Goal: Task Accomplishment & Management: Use online tool/utility

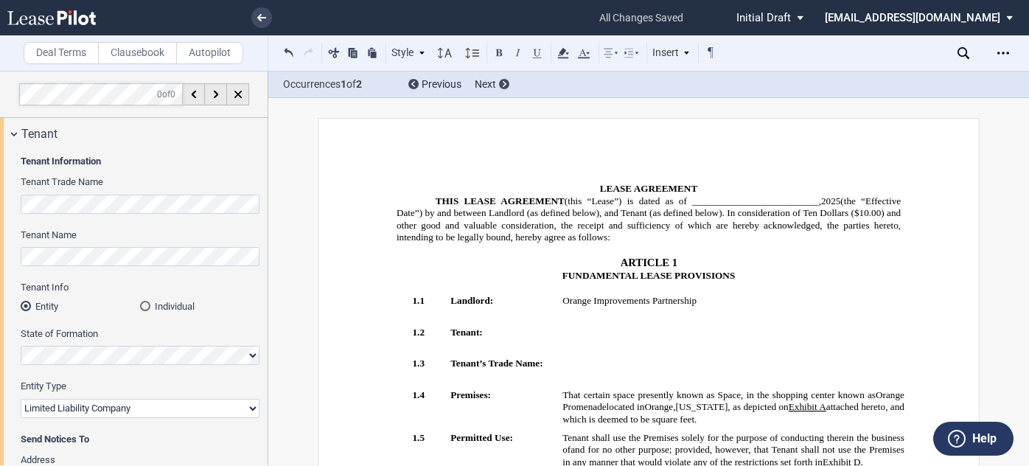
select select "limited liability company"
select select "earlier of days"
select select "number:3"
select select "2"
select select "number:5"
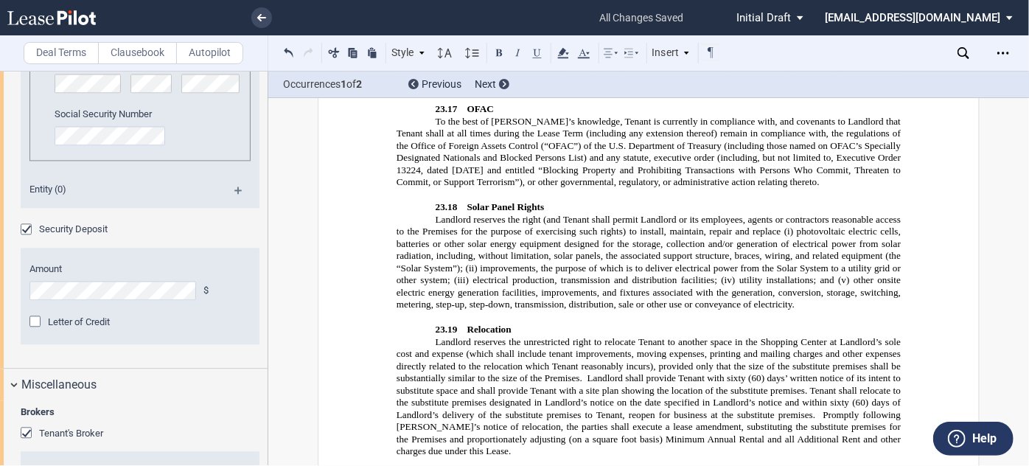
scroll to position [4832, 0]
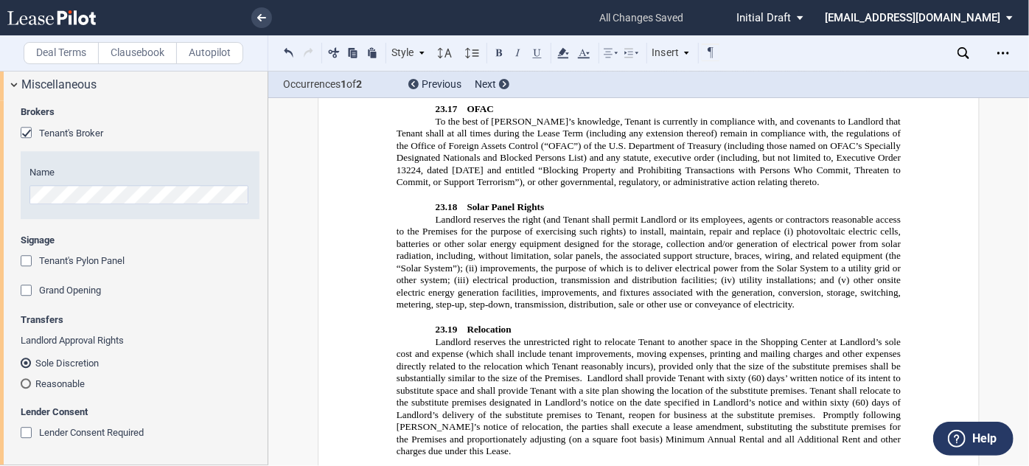
click at [958, 51] on icon at bounding box center [964, 53] width 12 height 12
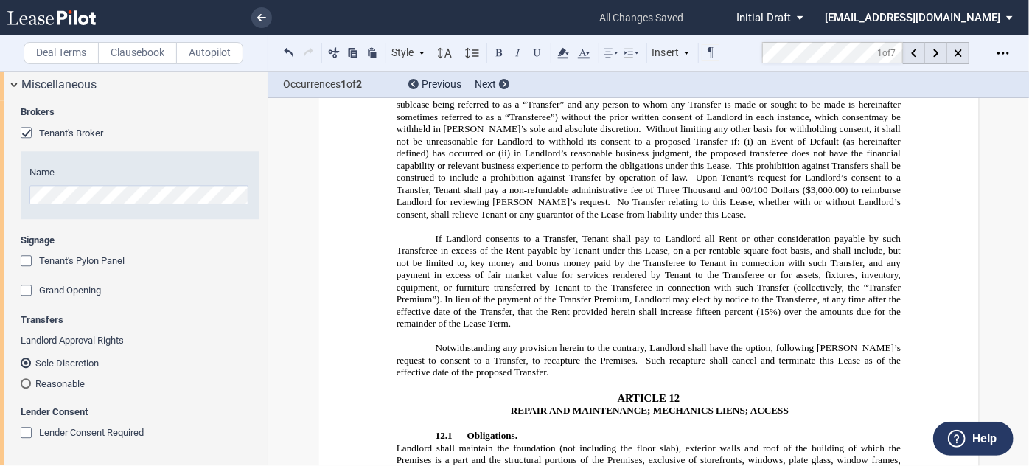
scroll to position [5219, 0]
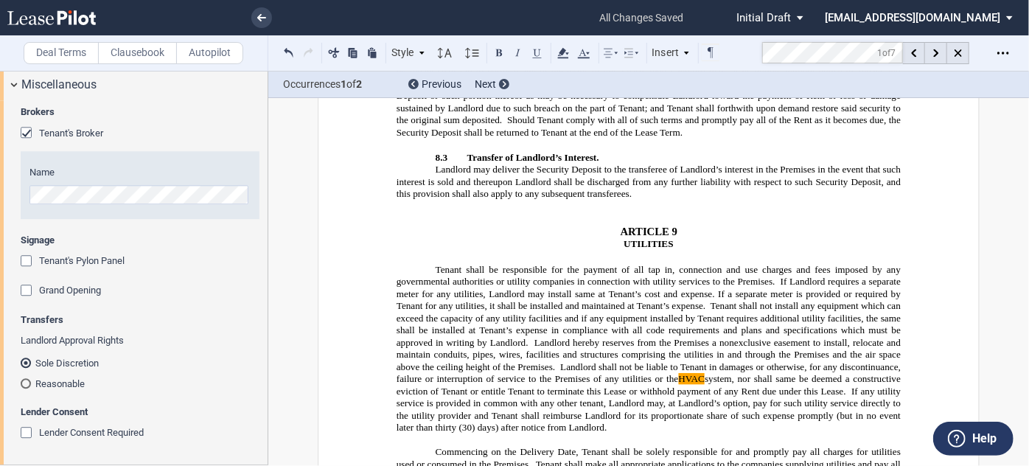
click at [840, 361] on span "Landlord shall not be liable to Tenant in damages or otherwise, for any discont…" at bounding box center [650, 378] width 507 height 35
click at [942, 56] on div at bounding box center [936, 53] width 22 height 22
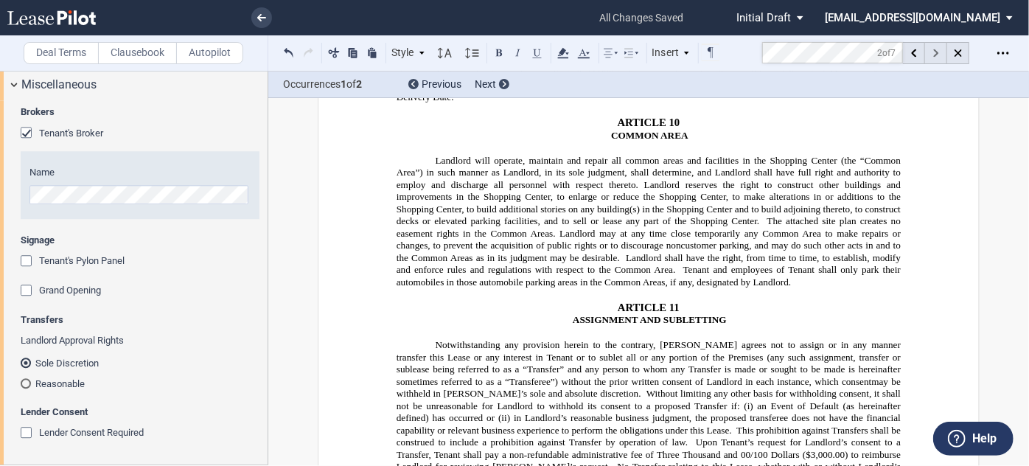
scroll to position [6066, 0]
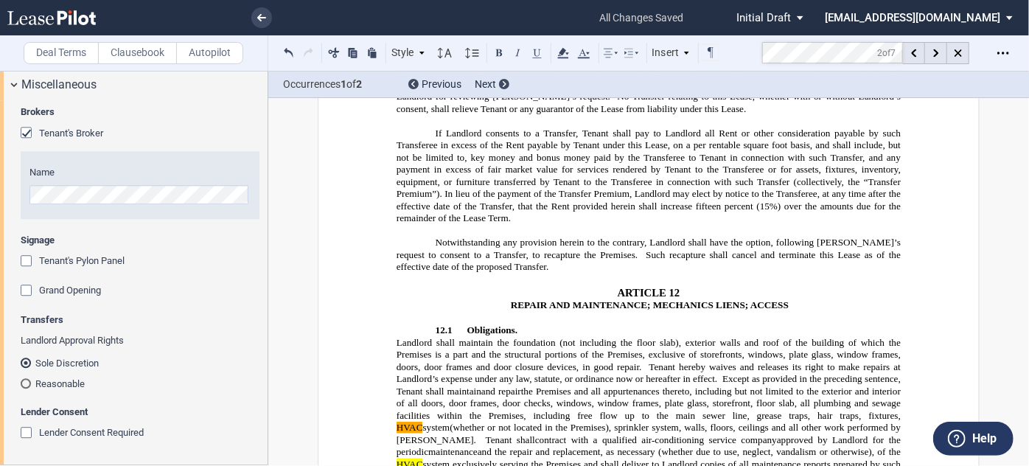
click at [692, 386] on span "the Premises and all appurtenances thereto, including but not limited to the ex…" at bounding box center [650, 403] width 507 height 35
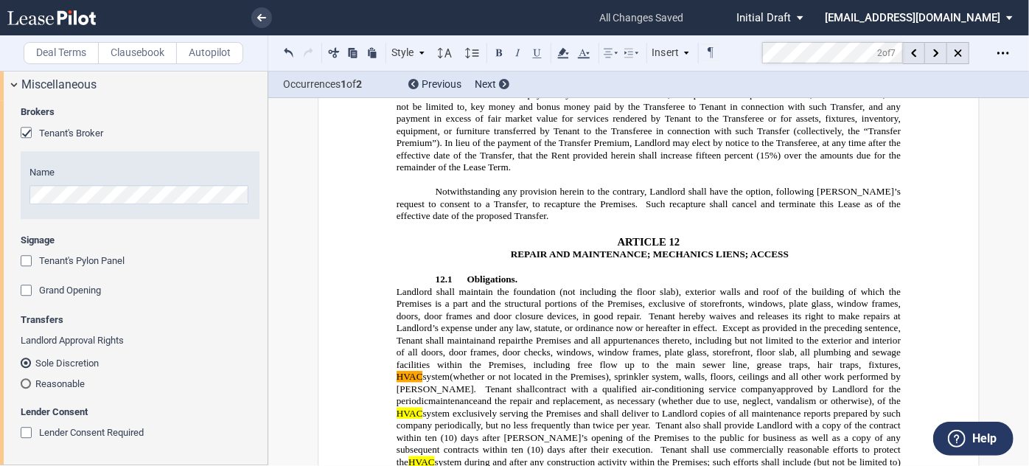
scroll to position [6133, 0]
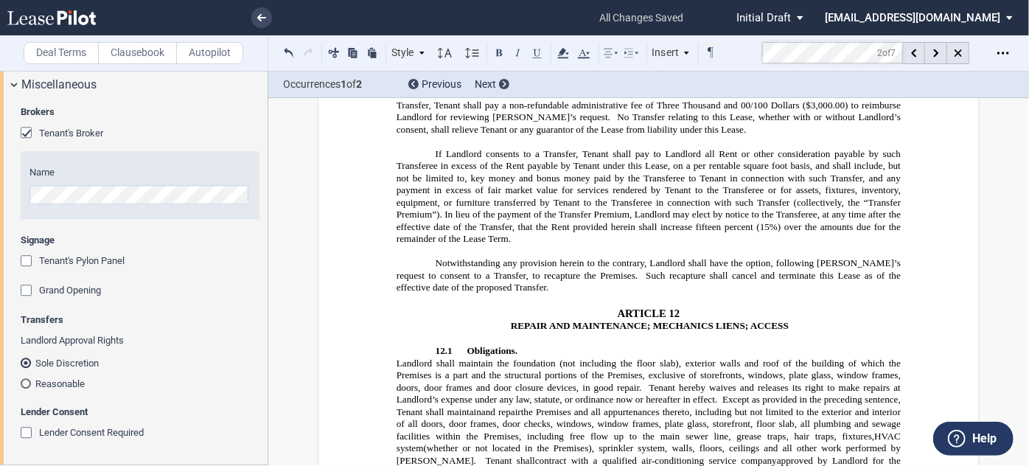
scroll to position [6066, 0]
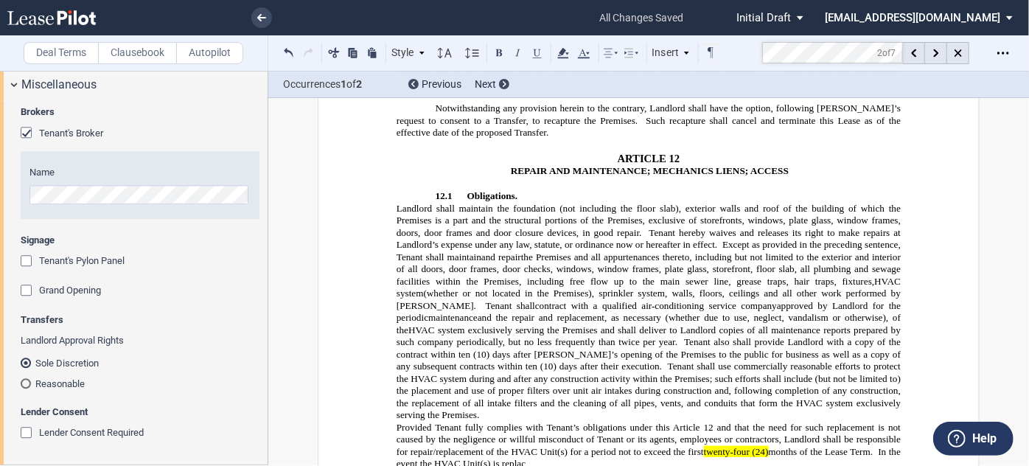
click at [406, 422] on p "Provided Tenant fully complies with Tenant’s obligations under this Article 12 …" at bounding box center [649, 452] width 504 height 61
drag, startPoint x: 514, startPoint y: 243, endPoint x: 493, endPoint y: 237, distance: 21.5
click at [493, 422] on p "Provided Tenant fully complies with [PERSON_NAME]’s obligations under this Arti…" at bounding box center [649, 452] width 504 height 61
drag, startPoint x: 853, startPoint y: 241, endPoint x: 410, endPoint y: 254, distance: 443.3
click at [410, 422] on p "Provided Tenant fully complies with [PERSON_NAME]’s obligations under this Arti…" at bounding box center [649, 452] width 504 height 61
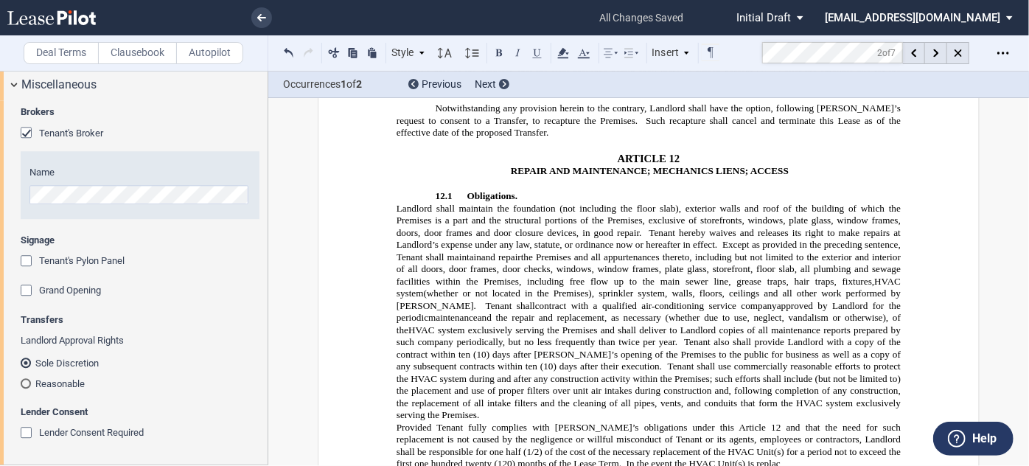
click at [717, 422] on p "Provided Tenant fully complies with [PERSON_NAME]’s obligations under this Arti…" at bounding box center [649, 452] width 504 height 61
drag, startPoint x: 403, startPoint y: 265, endPoint x: 383, endPoint y: 267, distance: 19.2
drag, startPoint x: 684, startPoint y: 248, endPoint x: 629, endPoint y: 253, distance: 55.5
click at [627, 422] on p "Provided Tenant fully complies with [PERSON_NAME]’s obligations under this Arti…" at bounding box center [649, 446] width 504 height 49
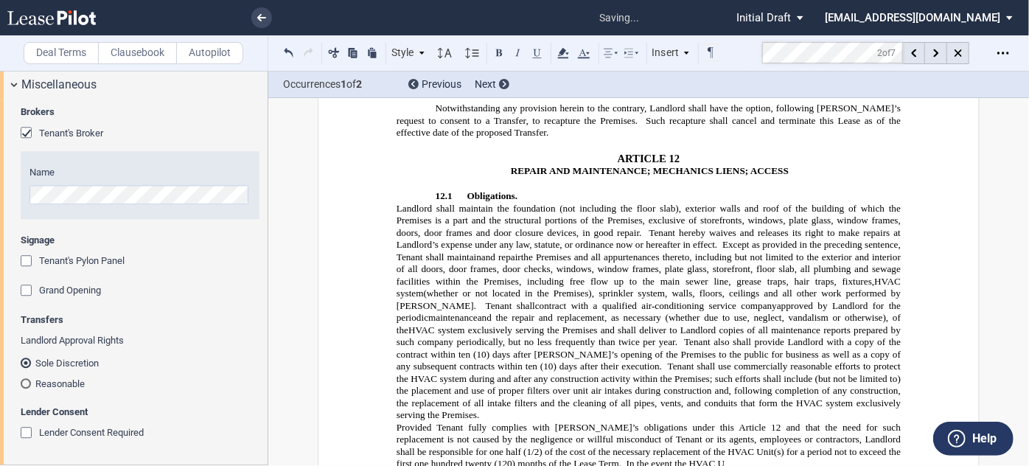
click at [686, 422] on p "Provided Tenant fully complies with [PERSON_NAME]’s obligations under this Arti…" at bounding box center [649, 446] width 504 height 49
drag, startPoint x: 589, startPoint y: 243, endPoint x: 559, endPoint y: 256, distance: 32.7
click at [559, 422] on p "Provided Tenant fully complies with [PERSON_NAME]’s obligations under this Arti…" at bounding box center [649, 446] width 504 height 49
drag, startPoint x: 780, startPoint y: 253, endPoint x: 820, endPoint y: 251, distance: 39.9
click at [820, 422] on p "Provided Tenant fully complies with [PERSON_NAME]’s obligations under this Arti…" at bounding box center [649, 452] width 504 height 61
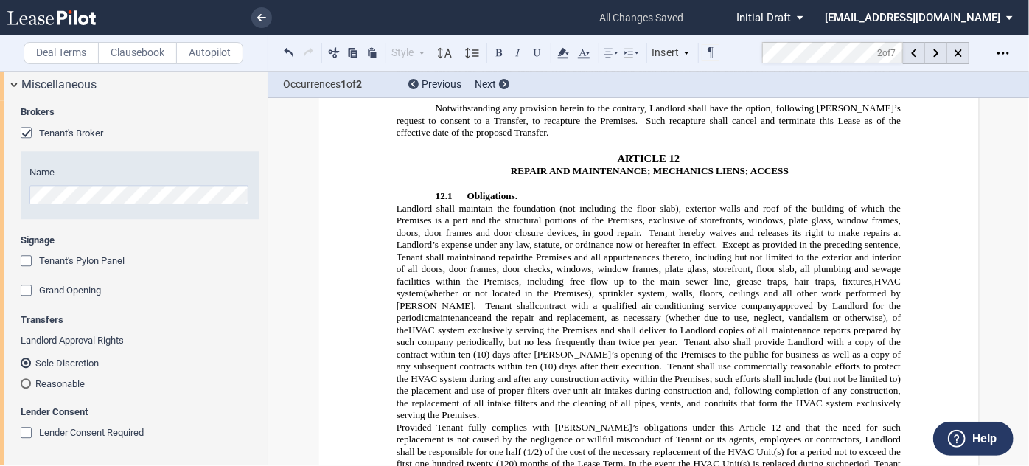
drag, startPoint x: 504, startPoint y: 264, endPoint x: 479, endPoint y: 267, distance: 25.2
click at [479, 422] on p "Provided Tenant fully complies with [PERSON_NAME]’s obligations under this Arti…" at bounding box center [649, 452] width 504 height 61
click at [669, 422] on p "Provided Tenant fully complies with [PERSON_NAME]’s obligations under this Arti…" at bounding box center [649, 452] width 504 height 61
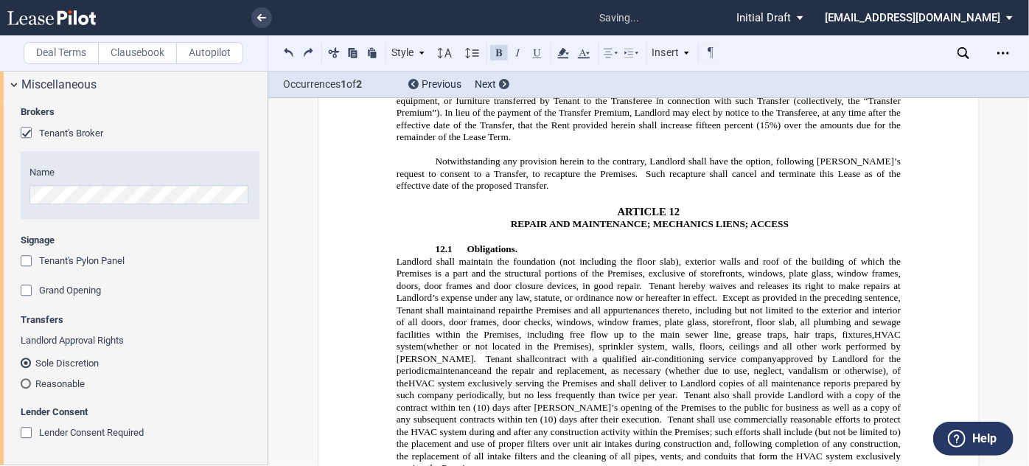
scroll to position [6133, 0]
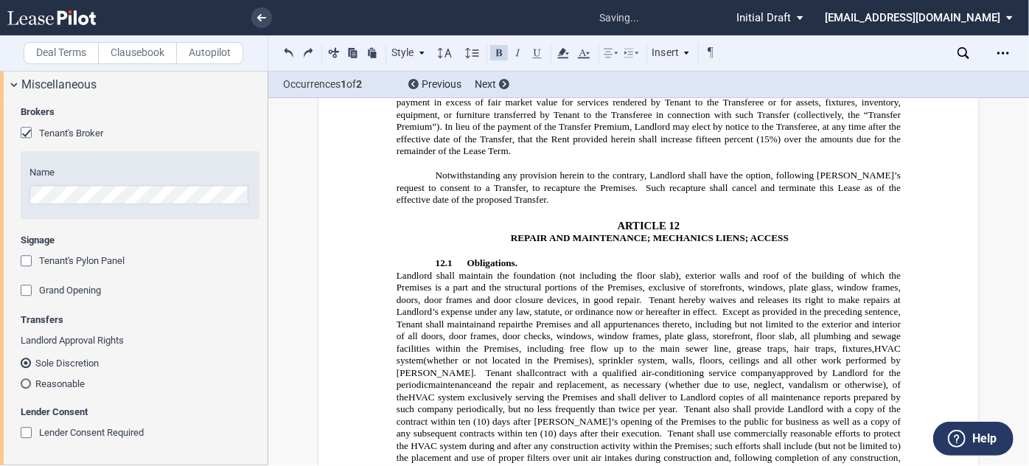
click at [835, 274] on p "Landlord shall maintain the foundation (not including the floor slab), exterior…" at bounding box center [649, 464] width 504 height 389
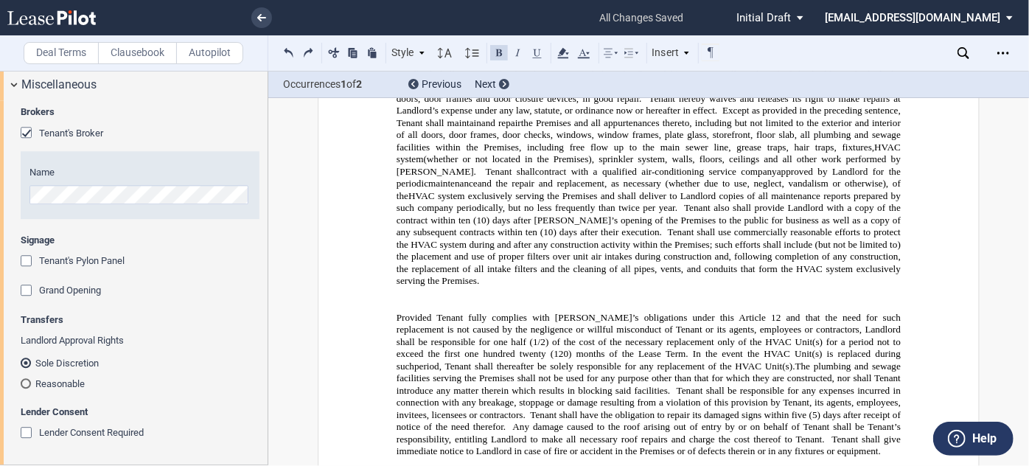
scroll to position [6267, 0]
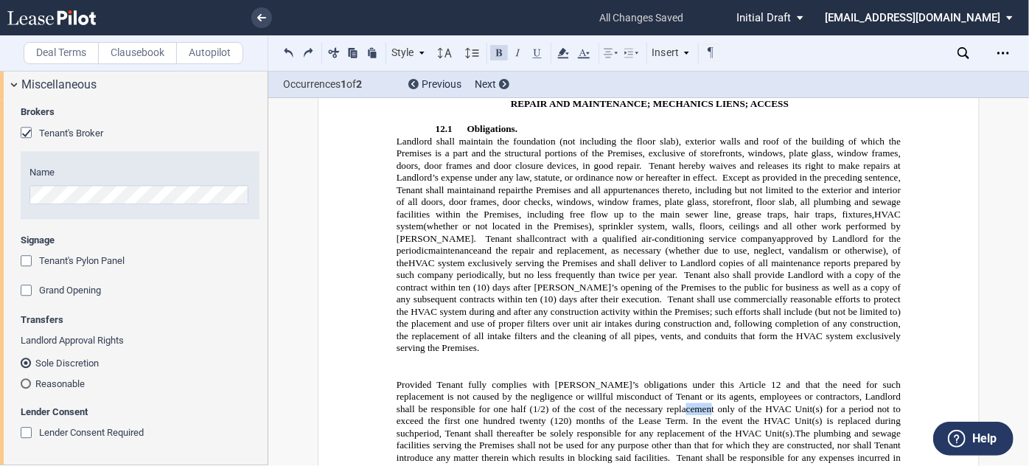
drag, startPoint x: 644, startPoint y: 196, endPoint x: 654, endPoint y: 196, distance: 9.6
click at [654, 343] on span "﻿ Provided Tenant fully complies with [PERSON_NAME]’s obligations under this Ar…" at bounding box center [650, 433] width 507 height 181
click at [682, 428] on span "The plumbing and sewage facilities serving the Premises shall not be used for a…" at bounding box center [650, 445] width 507 height 35
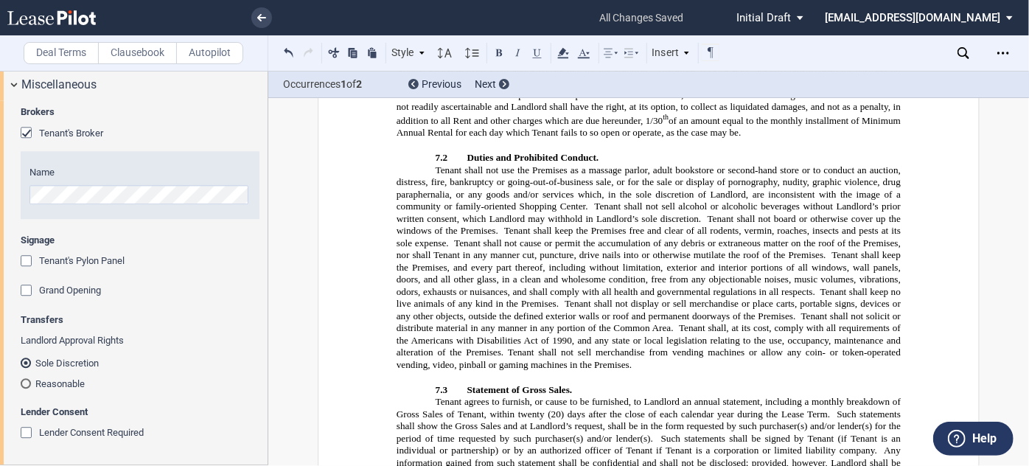
scroll to position [4459, 0]
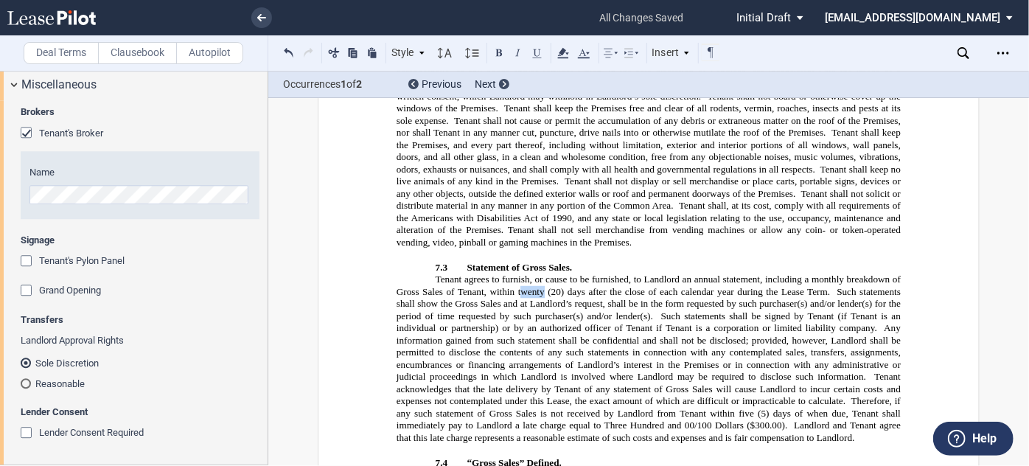
drag, startPoint x: 540, startPoint y: 155, endPoint x: 520, endPoint y: 155, distance: 20.6
click at [520, 274] on span "Tenant agrees to furnish, or cause to be furnished, to Landlord an annual state…" at bounding box center [650, 359] width 507 height 170
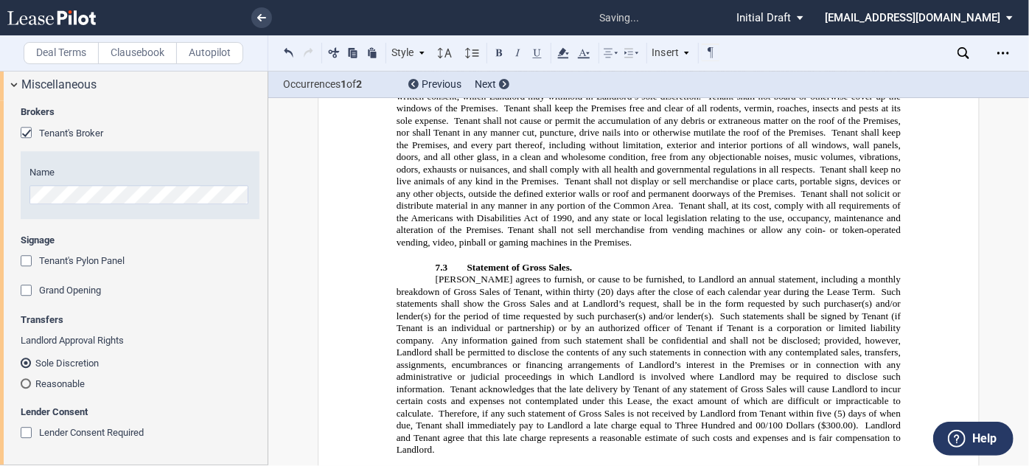
click at [598, 286] on span "(20) days after the close of each calendar year during the Lease Term." at bounding box center [737, 291] width 278 height 11
click at [633, 286] on span "(30) days after the close of each calendar year during the Lease Term." at bounding box center [737, 291] width 278 height 11
click at [514, 274] on span "[PERSON_NAME] agrees to furnish, or cause to be furnished, to Landlord an annua…" at bounding box center [650, 286] width 507 height 24
drag, startPoint x: 698, startPoint y: 155, endPoint x: 715, endPoint y: 156, distance: 17.0
click at [715, 286] on span "(30) days after the close of each calendar year during the Lease Term." at bounding box center [737, 291] width 278 height 11
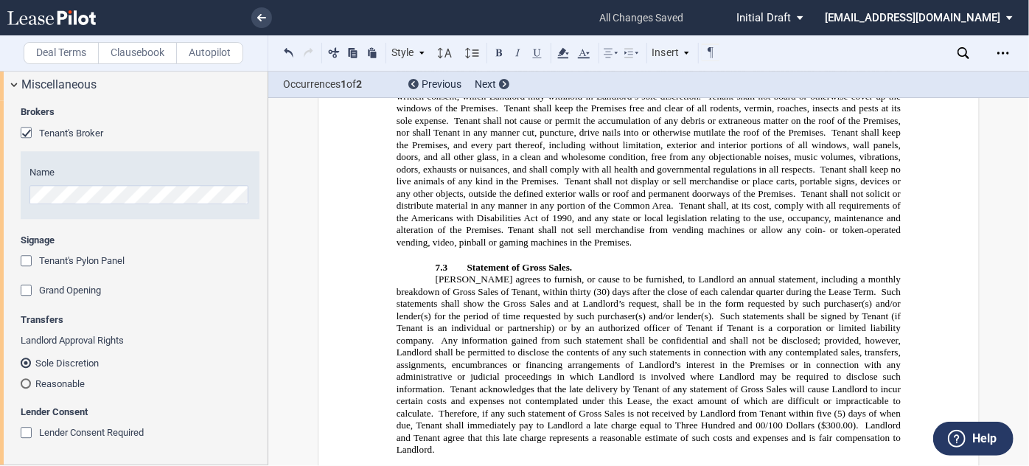
click at [637, 310] on span "Such statements shall be signed by Tenant (if Tenant is an individual or partne…" at bounding box center [650, 327] width 507 height 35
drag, startPoint x: 692, startPoint y: 143, endPoint x: 720, endPoint y: 142, distance: 28.1
click at [720, 274] on span "[PERSON_NAME] agrees to furnish, or cause to be furnished, to Landlord an annua…" at bounding box center [650, 286] width 507 height 24
click at [612, 286] on span "Such statements shall show the Gross Sales and at Landlord’s request, shall be …" at bounding box center [650, 303] width 507 height 35
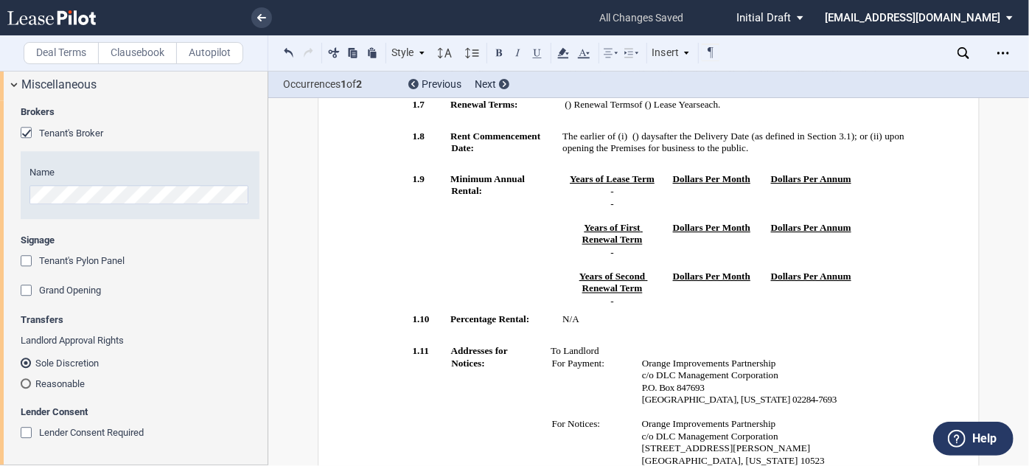
scroll to position [369, 0]
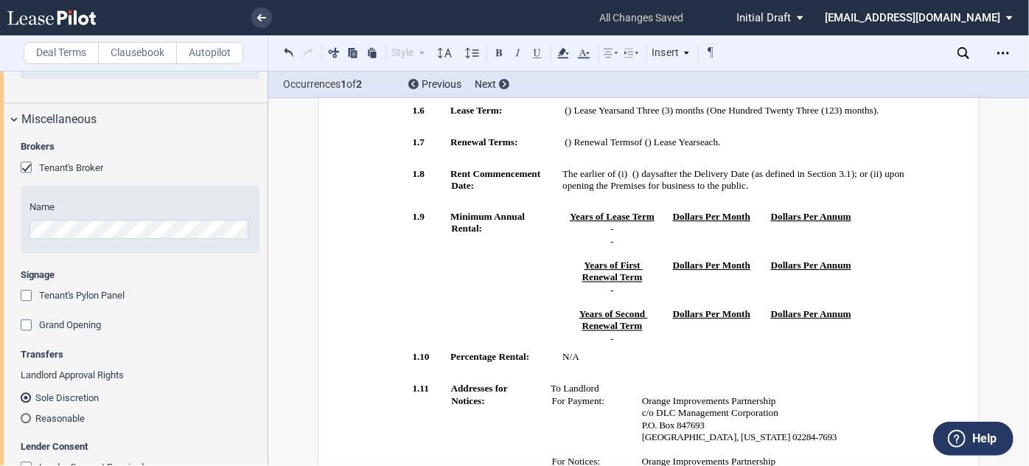
click at [815, 190] on span "upon opening the Premises for business to the public." at bounding box center [735, 179] width 344 height 24
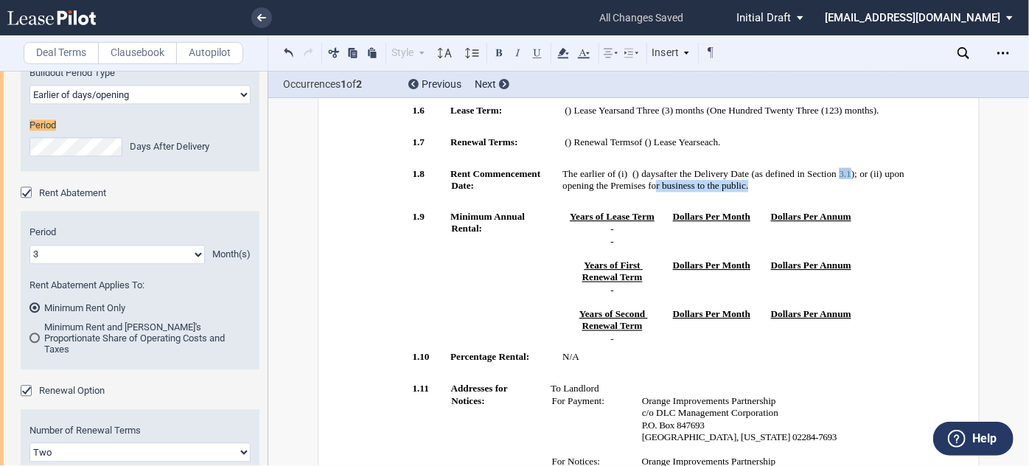
scroll to position [1655, 0]
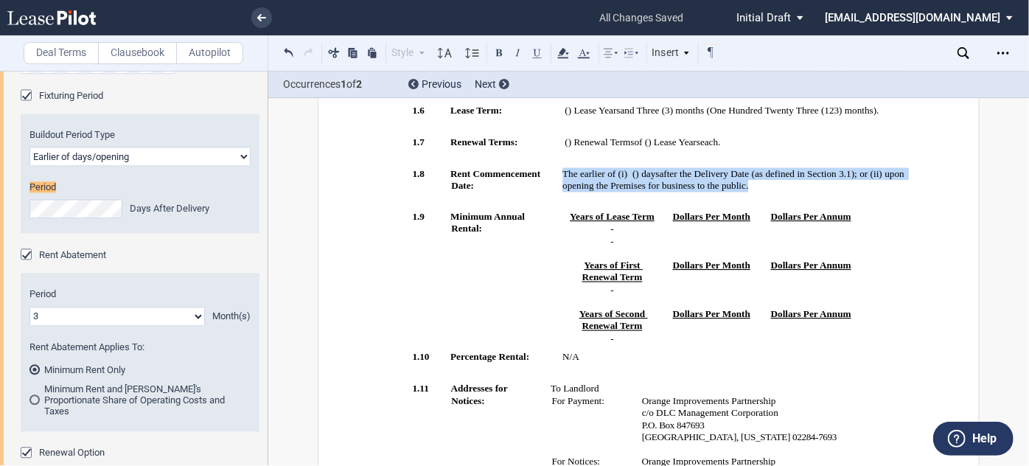
drag, startPoint x: 861, startPoint y: 187, endPoint x: 560, endPoint y: 175, distance: 301.8
click at [563, 175] on p "The earlier of (i) ﻿ ﻿ ( ﻿ ﻿ ) day s after the Delivery Date (as defined in Sec…" at bounding box center [734, 179] width 342 height 24
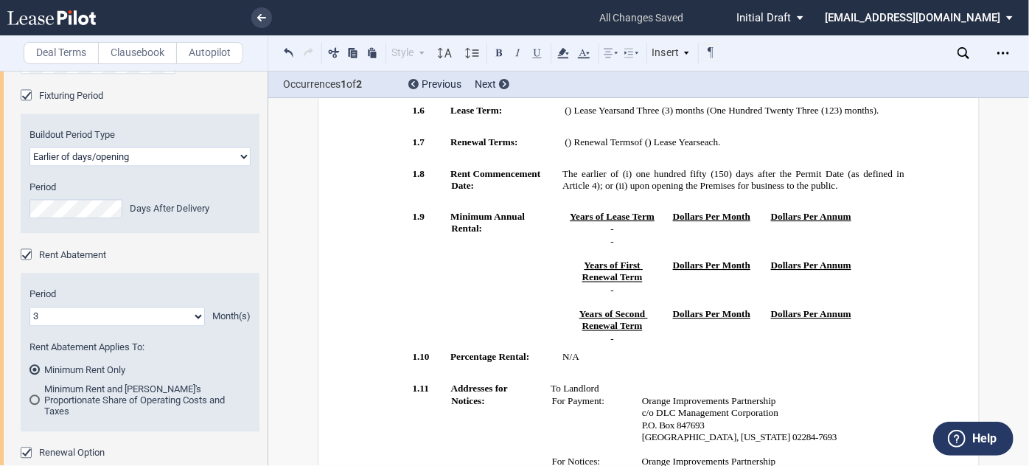
click at [832, 189] on span "upon opening the Premises for business to the public." at bounding box center [734, 185] width 208 height 11
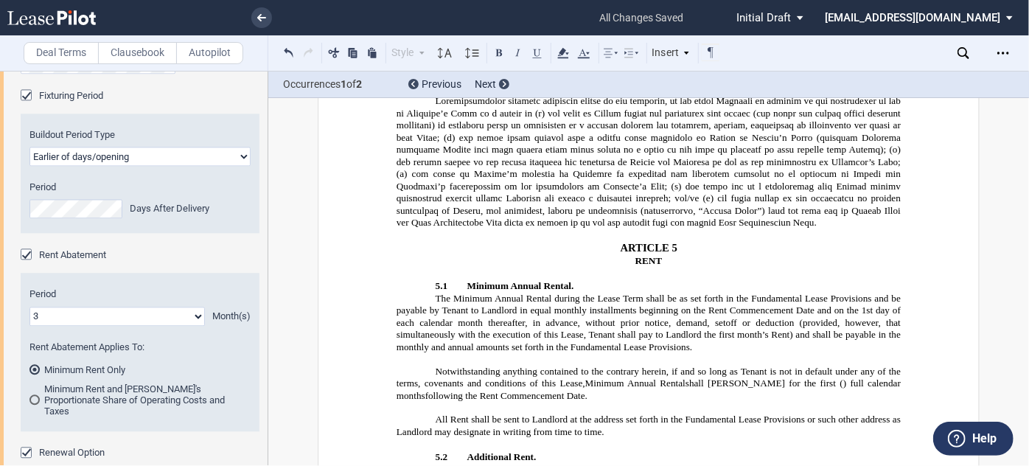
scroll to position [2112, 0]
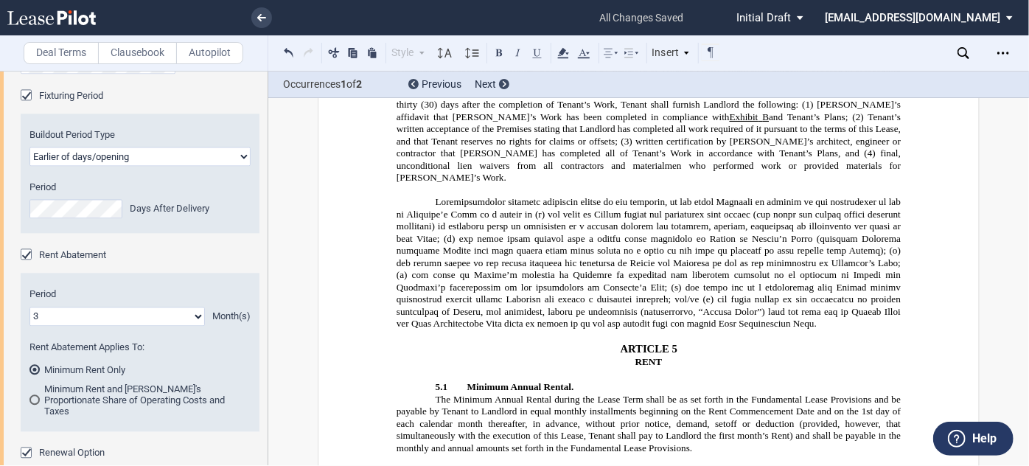
click at [694, 265] on p at bounding box center [649, 263] width 504 height 134
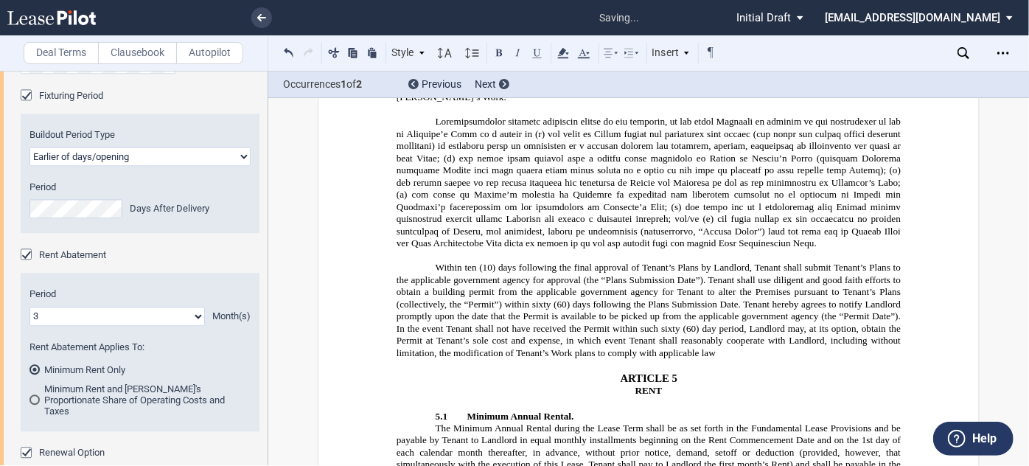
scroll to position [2246, 0]
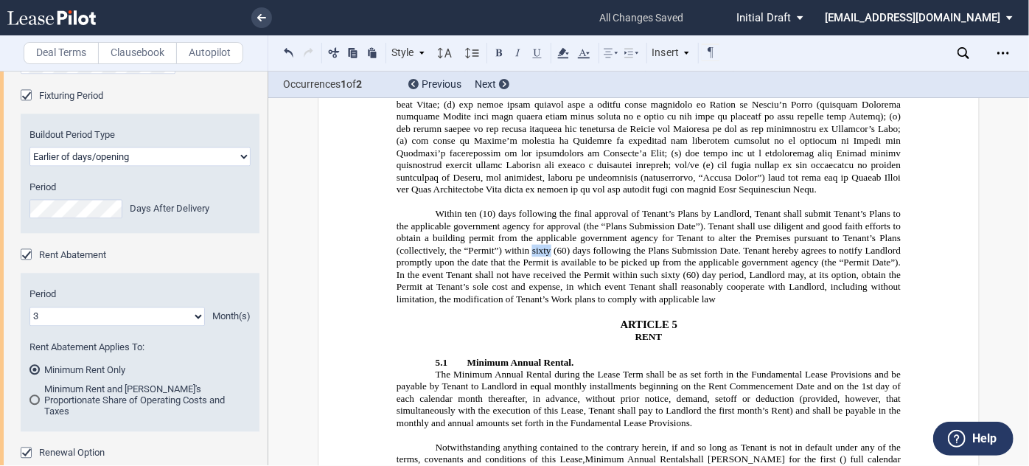
drag, startPoint x: 528, startPoint y: 193, endPoint x: 546, endPoint y: 190, distance: 18.7
click at [546, 220] on span "Tenant shall use diligent and good faith efforts to obtain a building permit fr…" at bounding box center [650, 237] width 507 height 35
click at [584, 245] on span "Tenant hereby agrees to notify Landlord promptly upon the date that the Permit …" at bounding box center [650, 275] width 507 height 60
click at [670, 220] on span "Tenant shall use diligent and good faith efforts to obtain a building permit fr…" at bounding box center [650, 237] width 507 height 35
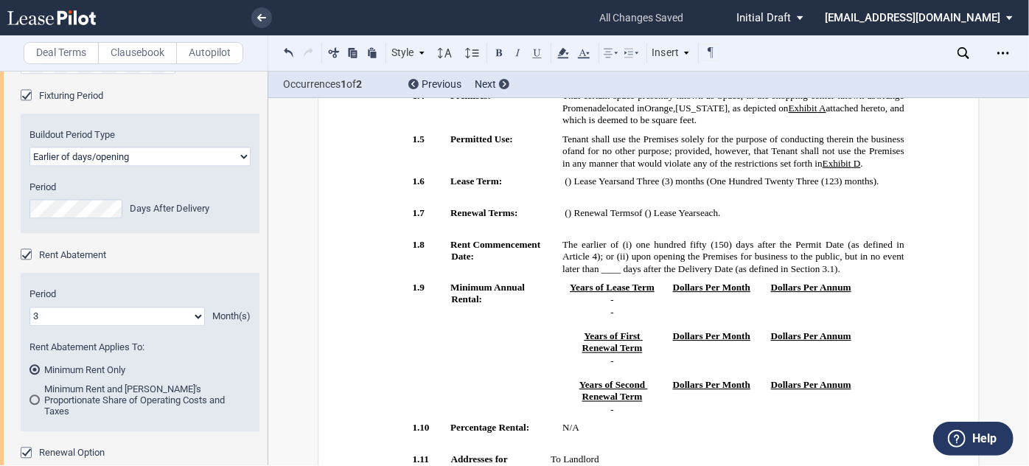
scroll to position [369, 0]
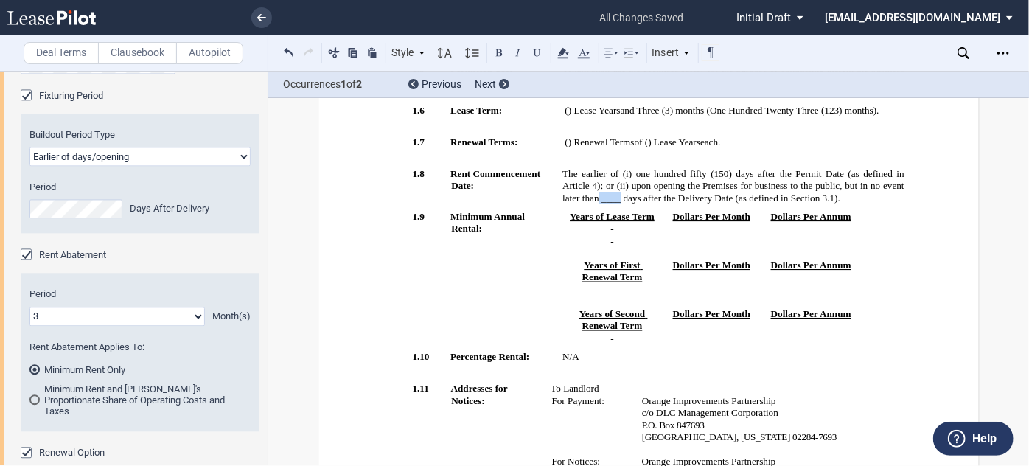
drag, startPoint x: 617, startPoint y: 204, endPoint x: 596, endPoint y: 206, distance: 21.5
click at [596, 204] on span "upon opening the Premises for business to the public, but in no event later tha…" at bounding box center [735, 192] width 344 height 24
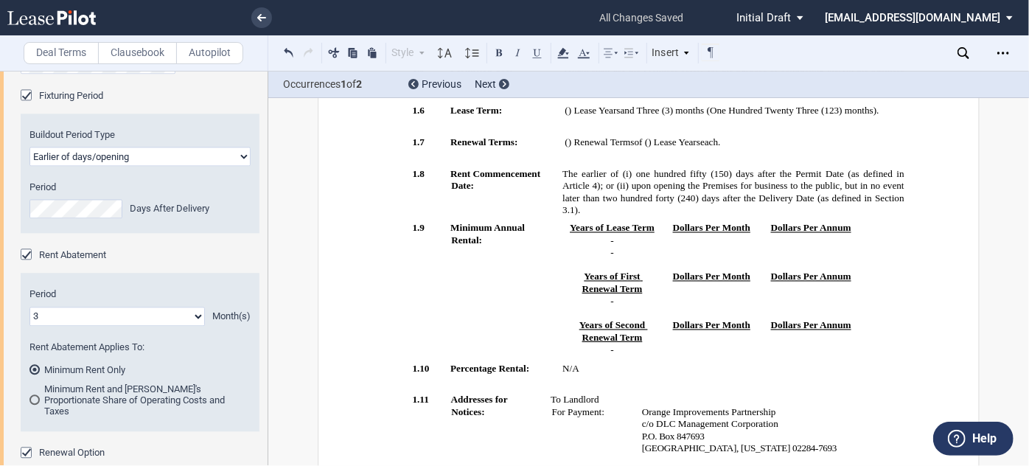
click at [891, 185] on span "upon opening the Premises for business to the public, but in no event later tha…" at bounding box center [735, 197] width 344 height 35
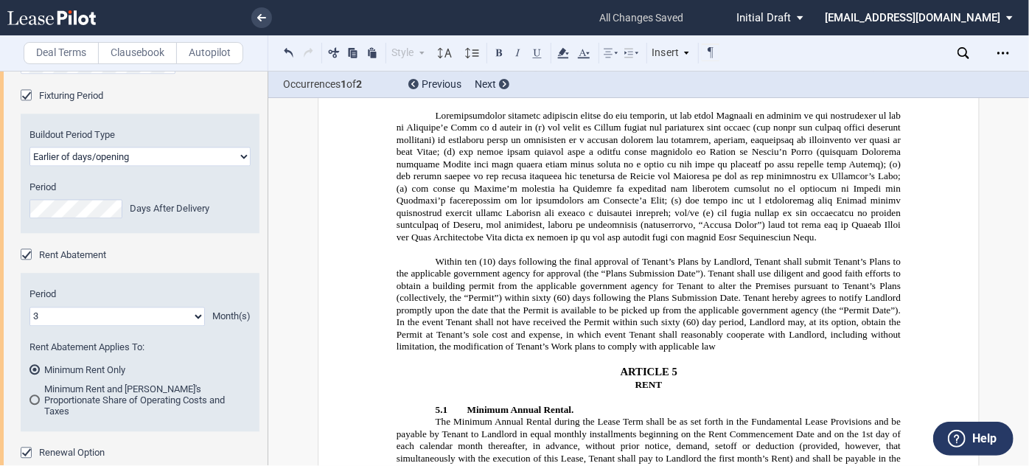
scroll to position [2179, 0]
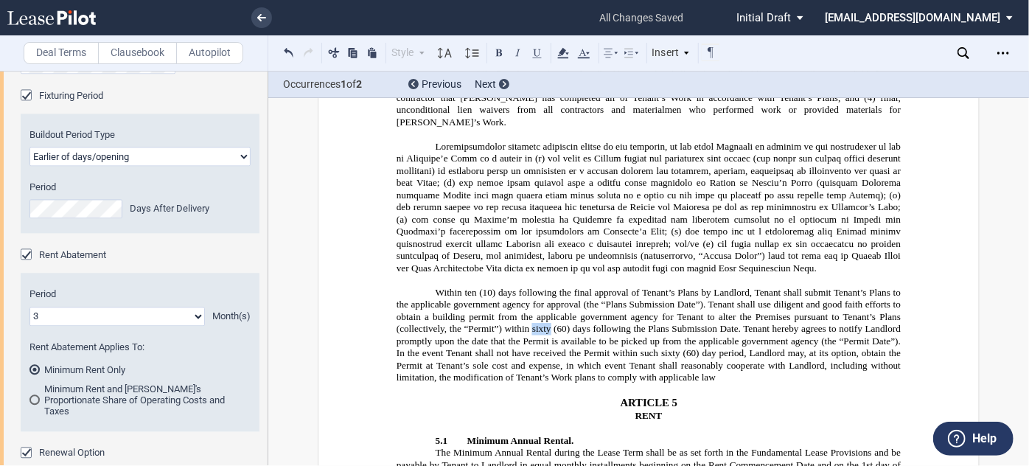
drag, startPoint x: 528, startPoint y: 271, endPoint x: 546, endPoint y: 274, distance: 17.9
click at [546, 299] on span "Tenant shall use diligent and good faith efforts to obtain a building permit fr…" at bounding box center [650, 316] width 507 height 35
click at [560, 299] on span "Tenant shall use diligent and good faith efforts to obtain a building permit fr…" at bounding box center [650, 316] width 507 height 35
drag, startPoint x: 550, startPoint y: 271, endPoint x: 529, endPoint y: 270, distance: 21.4
click at [529, 299] on span "Tenant shall use diligent and good faith efforts to obtain a building permit fr…" at bounding box center [650, 316] width 507 height 35
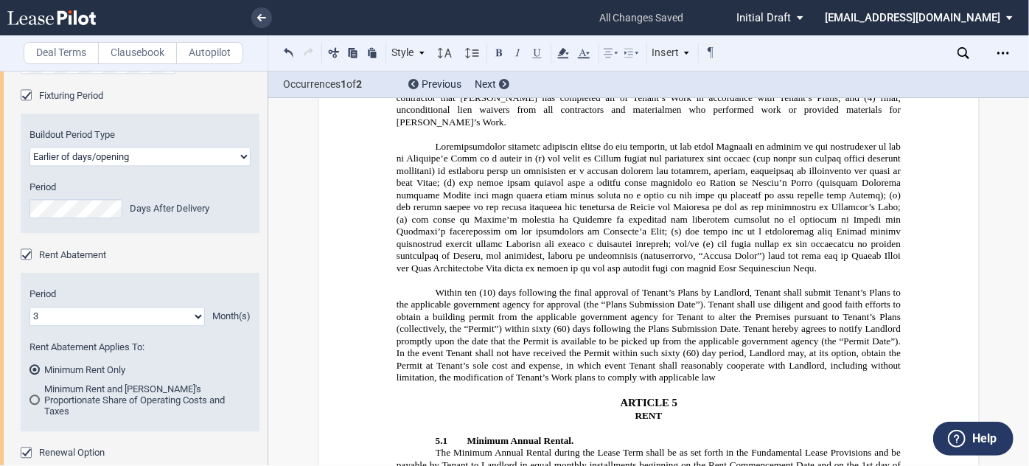
click at [740, 314] on p "﻿ Within ten (10) days following the final approval of Tenant’s Plans by Landlo…" at bounding box center [649, 335] width 504 height 97
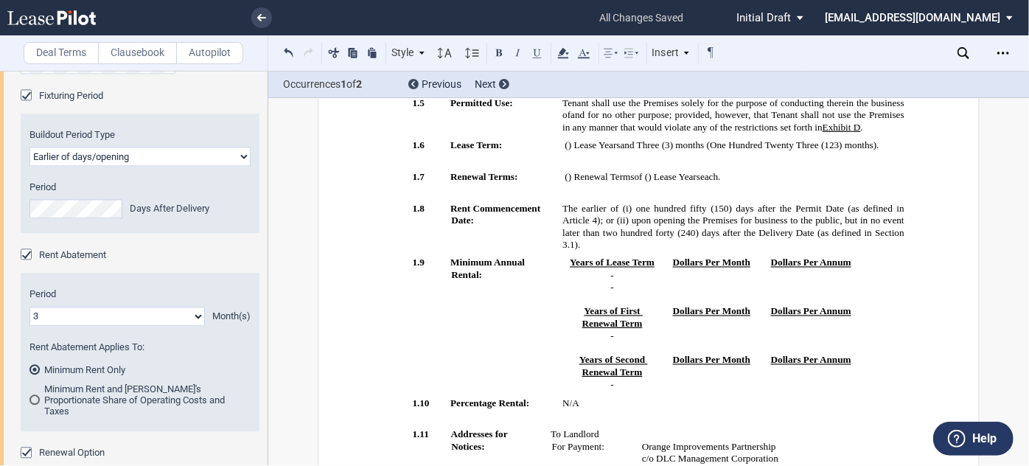
scroll to position [402, 0]
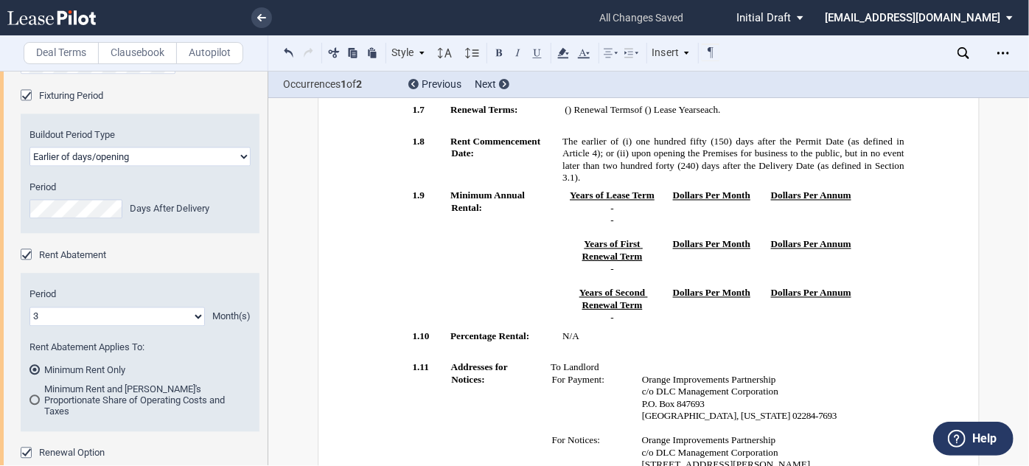
click at [627, 266] on p "﻿ ﻿ ﻿ ﻿ - ﻿ ﻿" at bounding box center [613, 269] width 88 height 13
click at [588, 196] on span "Years of Lease Term" at bounding box center [612, 195] width 85 height 11
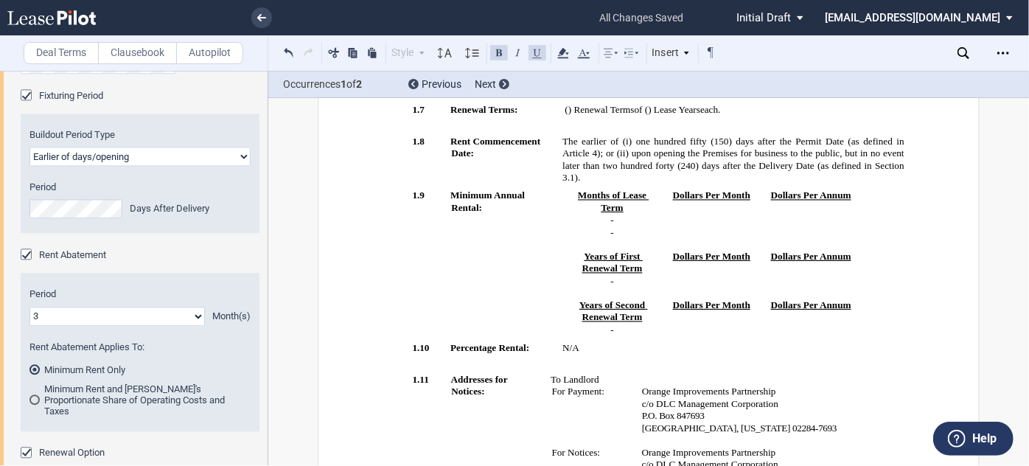
click at [622, 220] on p "﻿ ﻿ ﻿ ﻿ - ﻿ ﻿" at bounding box center [613, 221] width 88 height 13
click at [611, 233] on span "-" at bounding box center [612, 231] width 3 height 11
click at [627, 235] on p "﻿ ﻿ ﻿ ﻿1 ﻿ - ﻿ ﻿" at bounding box center [613, 232] width 88 height 13
click at [625, 230] on p "﻿ ﻿ ﻿ ﻿1 ﻿ - ﻿ ﻿" at bounding box center [613, 232] width 88 height 13
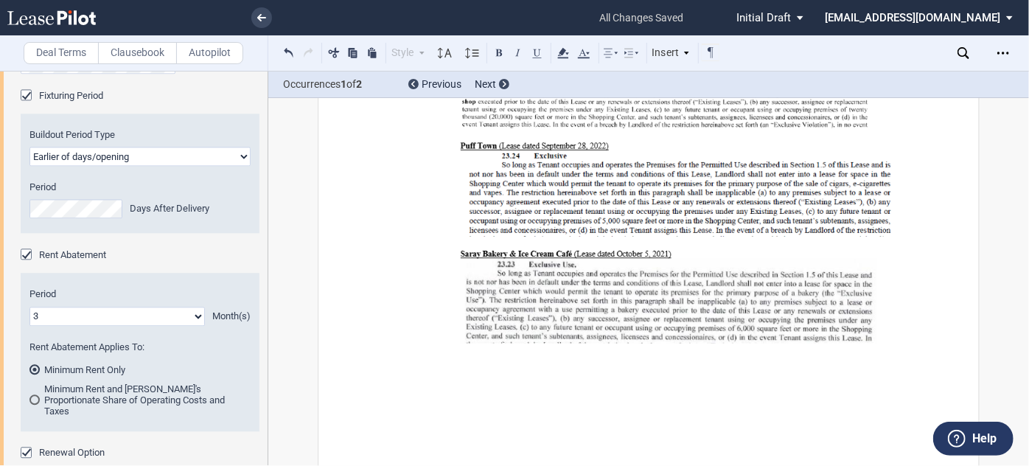
scroll to position [20378, 0]
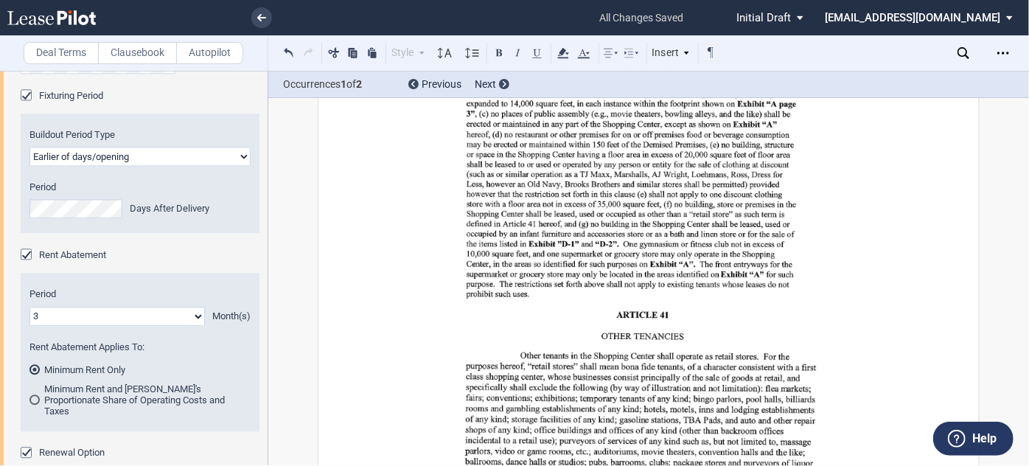
click at [1008, 66] on div "Download Share Document Print Create a New Version Import Changes Compare Expre…" at bounding box center [899, 52] width 262 height 35
click at [1008, 63] on div "Open Lease options menu" at bounding box center [1004, 53] width 24 height 24
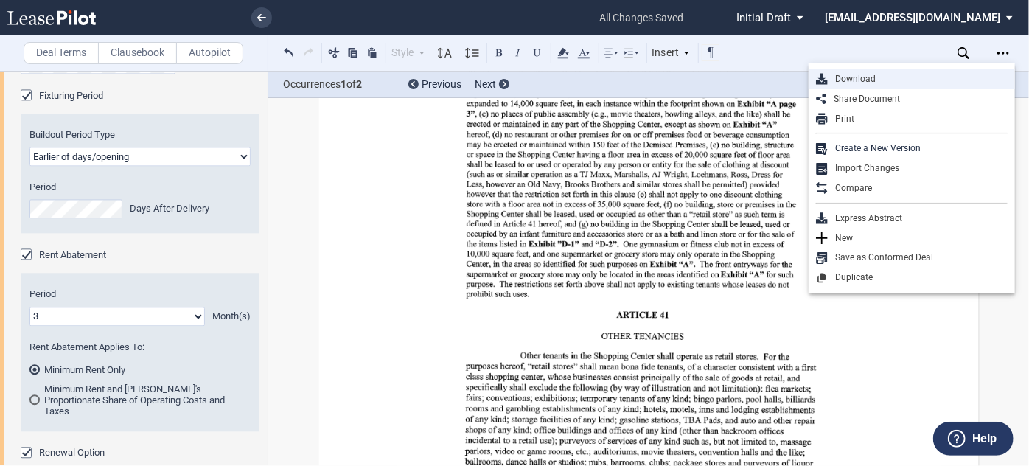
click at [900, 77] on div "Download" at bounding box center [918, 79] width 180 height 13
